Goal: Information Seeking & Learning: Learn about a topic

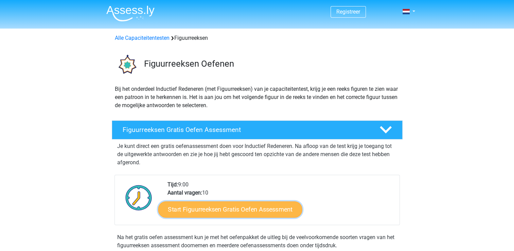
click at [230, 207] on link "Start Figuurreeksen Gratis Oefen Assessment" at bounding box center [230, 209] width 144 height 16
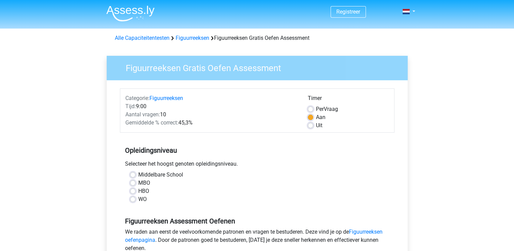
click at [138, 193] on label "HBO" at bounding box center [143, 191] width 11 height 8
click at [133, 193] on input "HBO" at bounding box center [132, 190] width 5 height 7
radio input "true"
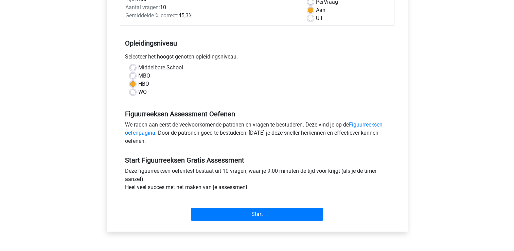
scroll to position [109, 0]
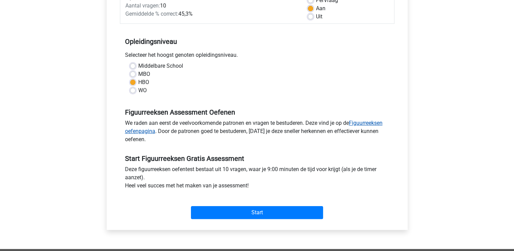
click at [376, 122] on link "Figuurreeksen oefenpagina" at bounding box center [254, 127] width 258 height 15
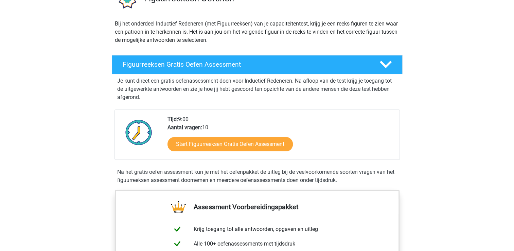
scroll to position [68, 0]
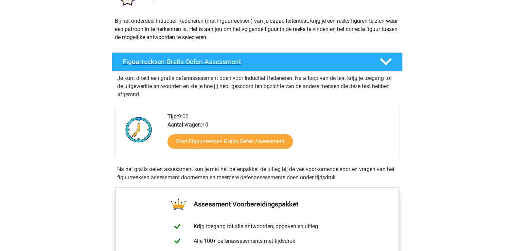
click at [388, 61] on polygon at bounding box center [386, 61] width 12 height 7
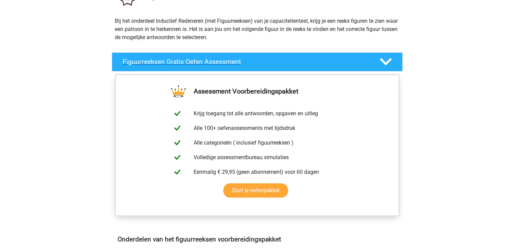
click at [388, 61] on polygon at bounding box center [386, 61] width 12 height 7
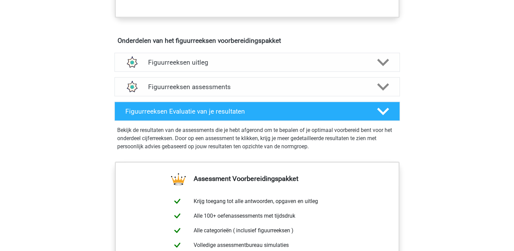
scroll to position [381, 0]
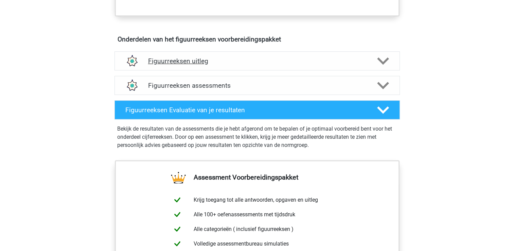
click at [382, 62] on polygon at bounding box center [383, 60] width 12 height 7
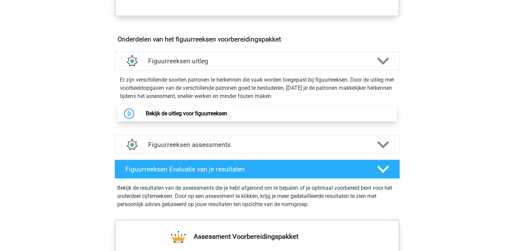
click at [166, 111] on link "Bekijk de uitleg voor figuurreeksen" at bounding box center [187, 113] width 82 height 6
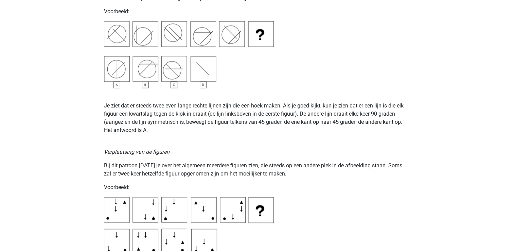
scroll to position [911, 0]
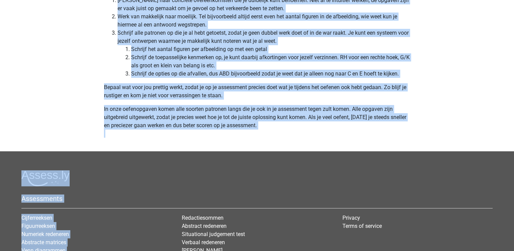
scroll to position [2114, 0]
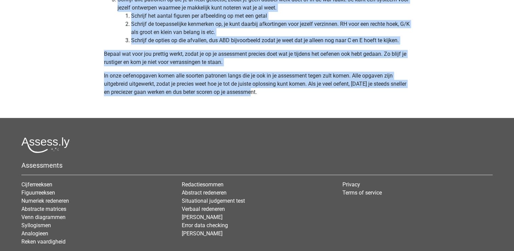
drag, startPoint x: 105, startPoint y: 162, endPoint x: 259, endPoint y: 90, distance: 170.5
copy div "Tests voor picturale informatie, ook wel figuurreeksen of soms abstract of indu…"
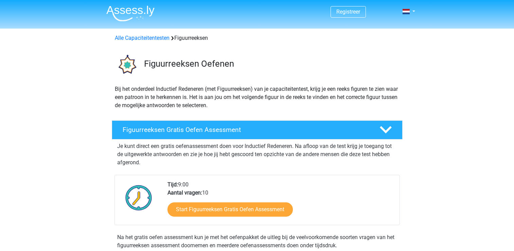
scroll to position [381, 0]
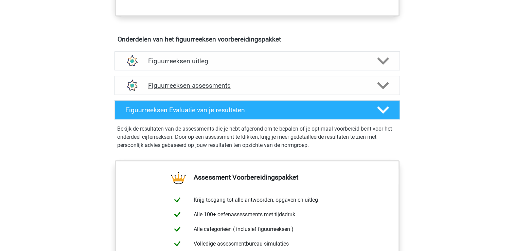
click at [173, 86] on h4 "Figuurreeksen assessments" at bounding box center [257, 86] width 218 height 8
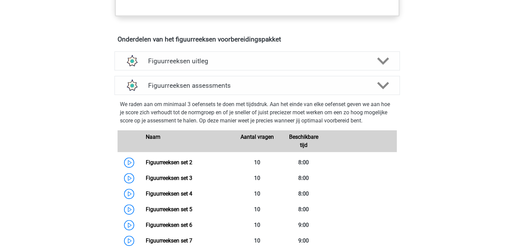
click at [42, 100] on div "Registreer Nederlands English" at bounding box center [257, 193] width 514 height 1148
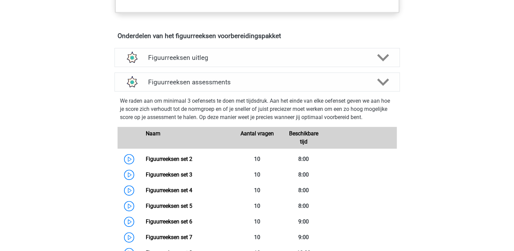
scroll to position [394, 0]
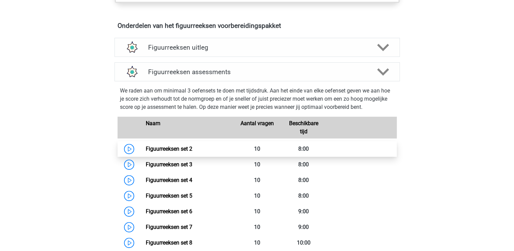
click at [146, 149] on link "Figuurreeksen set 2" at bounding box center [169, 148] width 47 height 6
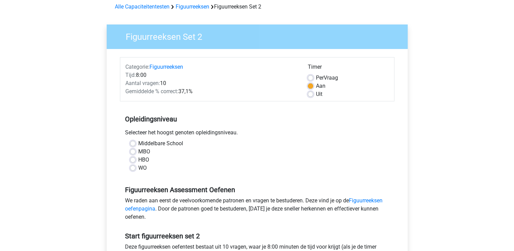
scroll to position [41, 0]
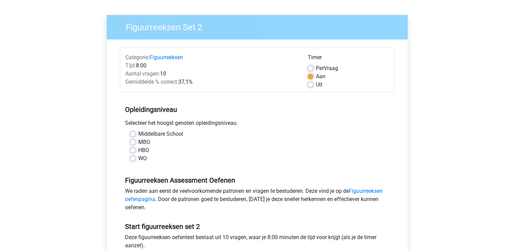
click at [138, 150] on label "HBO" at bounding box center [143, 150] width 11 height 8
click at [134, 150] on input "HBO" at bounding box center [132, 149] width 5 height 7
radio input "true"
click at [67, 137] on div "Registreer Nederlands English" at bounding box center [257, 227] width 514 height 537
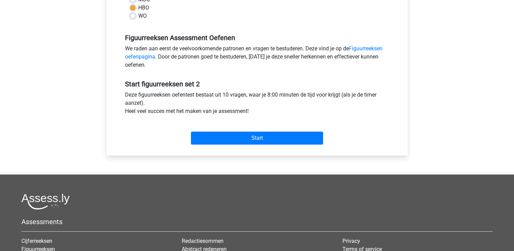
scroll to position [190, 0]
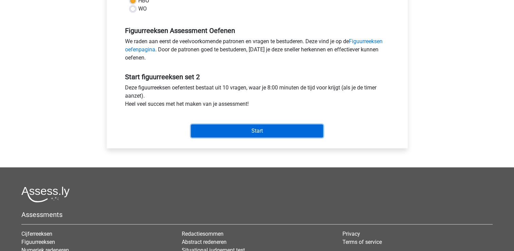
click at [260, 132] on input "Start" at bounding box center [257, 130] width 132 height 13
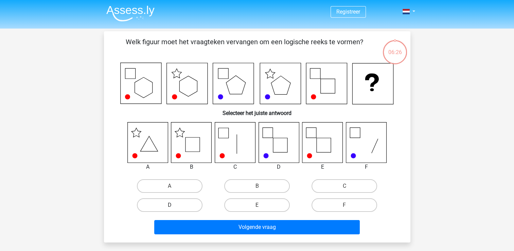
click at [171, 204] on label "D" at bounding box center [170, 205] width 66 height 14
click at [171, 205] on input "D" at bounding box center [172, 207] width 4 height 4
radio input "true"
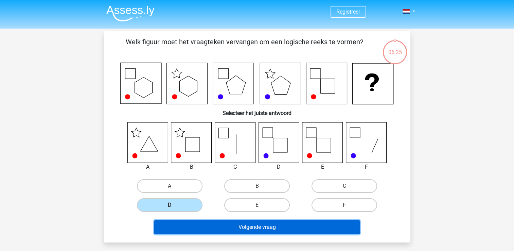
click at [259, 225] on button "Volgende vraag" at bounding box center [257, 227] width 206 height 14
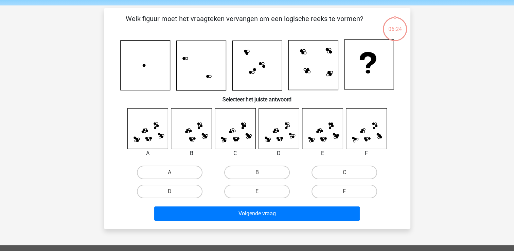
scroll to position [31, 0]
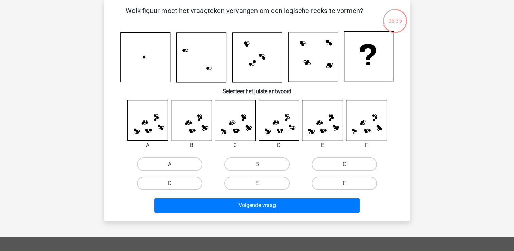
click at [167, 166] on label "A" at bounding box center [170, 164] width 66 height 14
click at [170, 166] on input "A" at bounding box center [172, 166] width 4 height 4
radio input "true"
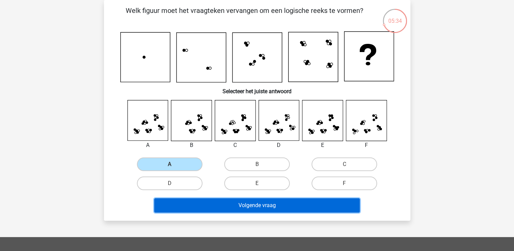
click at [247, 206] on button "Volgende vraag" at bounding box center [257, 205] width 206 height 14
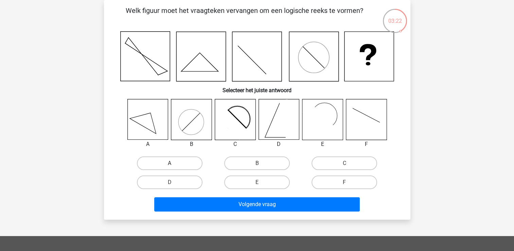
click at [168, 160] on label "A" at bounding box center [170, 163] width 66 height 14
click at [170, 163] on input "A" at bounding box center [172, 165] width 4 height 4
radio input "true"
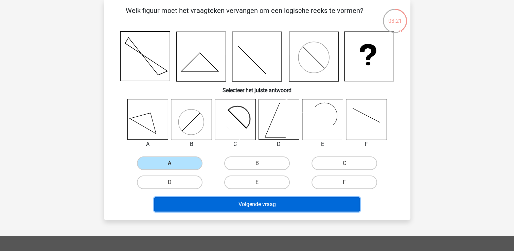
click at [253, 201] on button "Volgende vraag" at bounding box center [257, 204] width 206 height 14
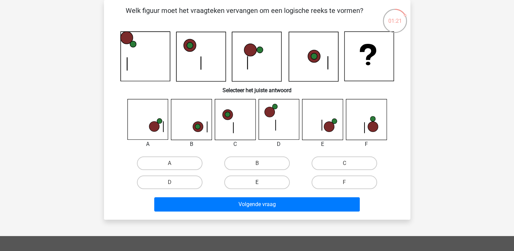
click at [252, 186] on label "E" at bounding box center [257, 182] width 66 height 14
click at [257, 186] on input "E" at bounding box center [259, 184] width 4 height 4
radio input "true"
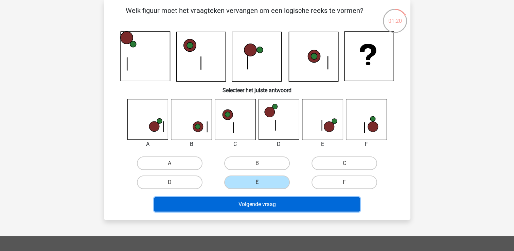
click at [257, 204] on button "Volgende vraag" at bounding box center [257, 204] width 206 height 14
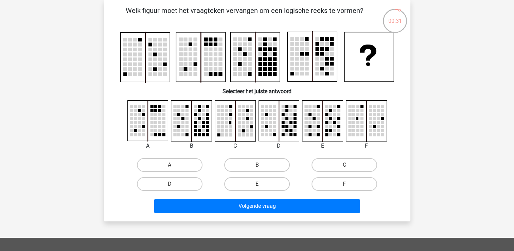
click at [75, 88] on div "Registreer Nederlands English" at bounding box center [257, 193] width 514 height 448
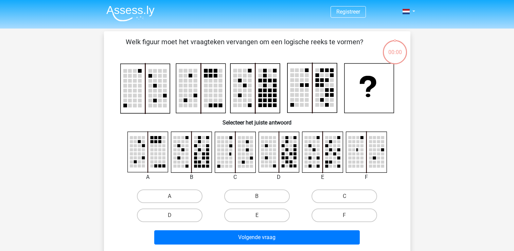
scroll to position [31, 0]
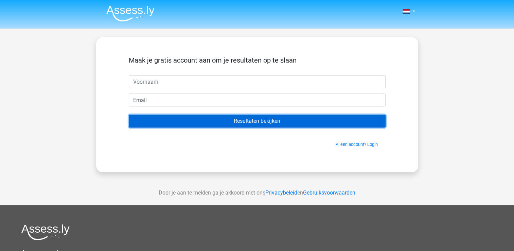
click at [254, 121] on input "Resultaten bekijken" at bounding box center [257, 121] width 257 height 13
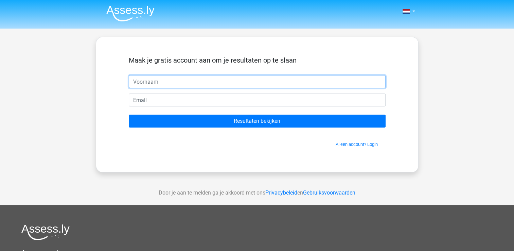
click at [167, 82] on input "text" at bounding box center [257, 81] width 257 height 13
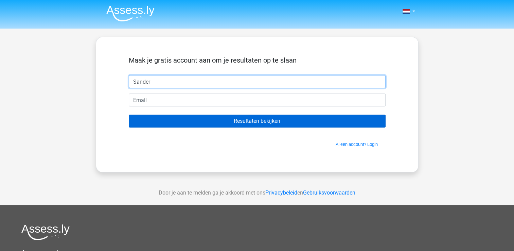
type input "Sander"
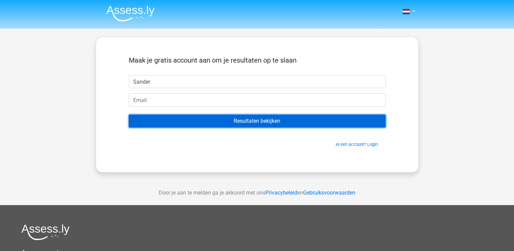
click at [257, 121] on input "Resultaten bekijken" at bounding box center [257, 121] width 257 height 13
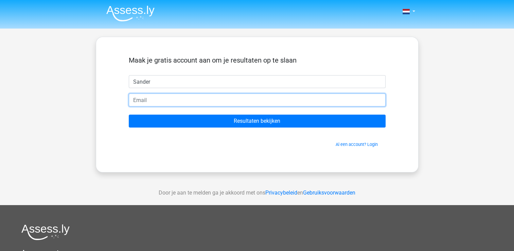
click at [182, 101] on input "email" at bounding box center [257, 99] width 257 height 13
type input "[EMAIL_ADDRESS][DOMAIN_NAME]"
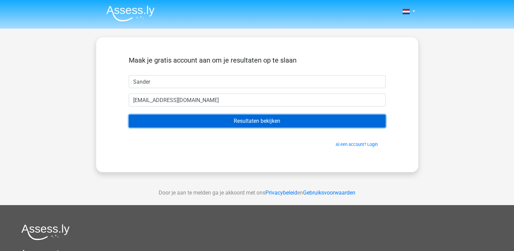
click at [253, 120] on input "Resultaten bekijken" at bounding box center [257, 121] width 257 height 13
click at [262, 117] on input "Resultaten bekijken" at bounding box center [257, 121] width 257 height 13
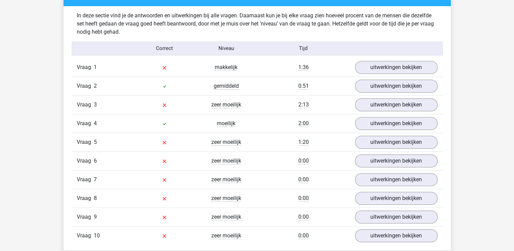
scroll to position [530, 0]
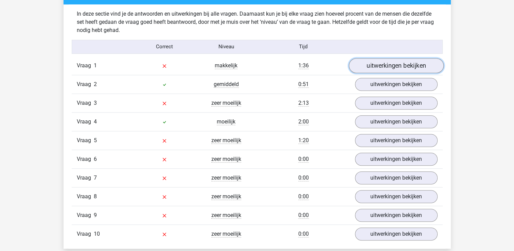
click at [401, 66] on link "uitwerkingen bekijken" at bounding box center [396, 65] width 95 height 15
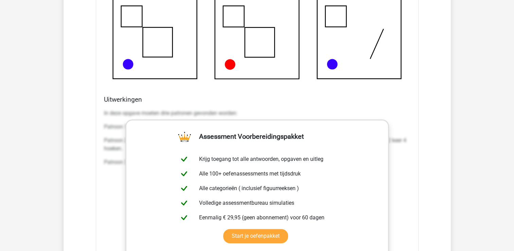
scroll to position [816, 0]
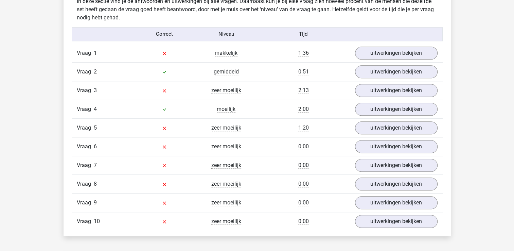
scroll to position [544, 0]
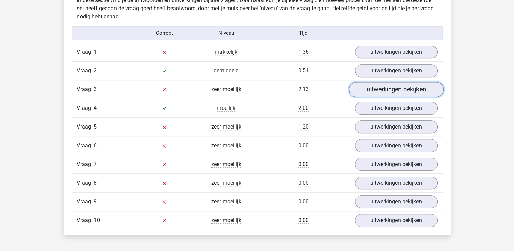
click at [399, 89] on link "uitwerkingen bekijken" at bounding box center [396, 89] width 95 height 15
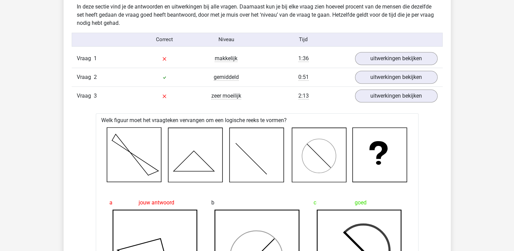
scroll to position [530, 0]
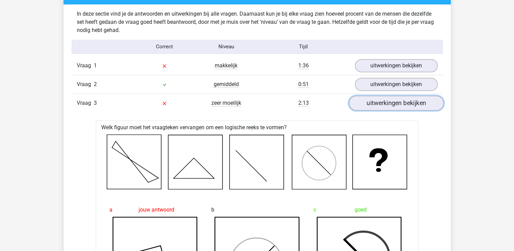
click at [408, 104] on link "uitwerkingen bekijken" at bounding box center [396, 103] width 95 height 15
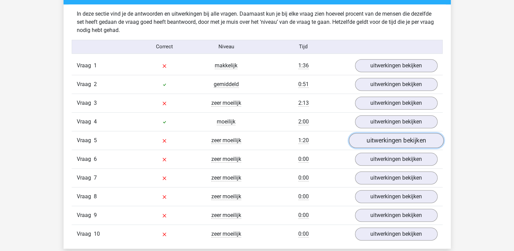
click at [406, 138] on link "uitwerkingen bekijken" at bounding box center [396, 140] width 95 height 15
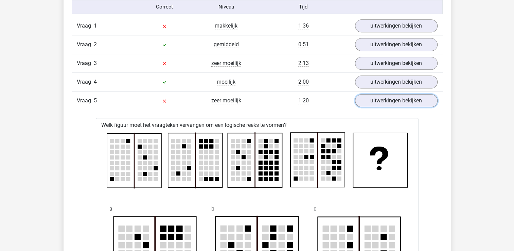
scroll to position [557, 0]
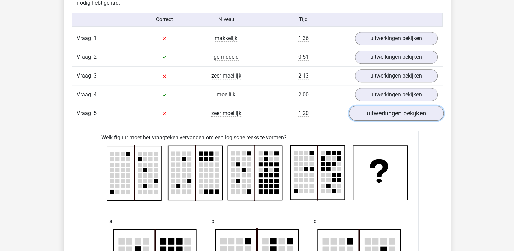
click at [383, 115] on link "uitwerkingen bekijken" at bounding box center [396, 113] width 95 height 15
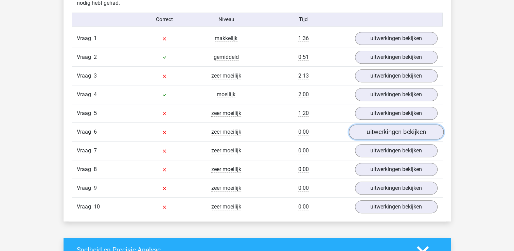
click at [378, 130] on link "uitwerkingen bekijken" at bounding box center [396, 131] width 95 height 15
